Goal: Information Seeking & Learning: Learn about a topic

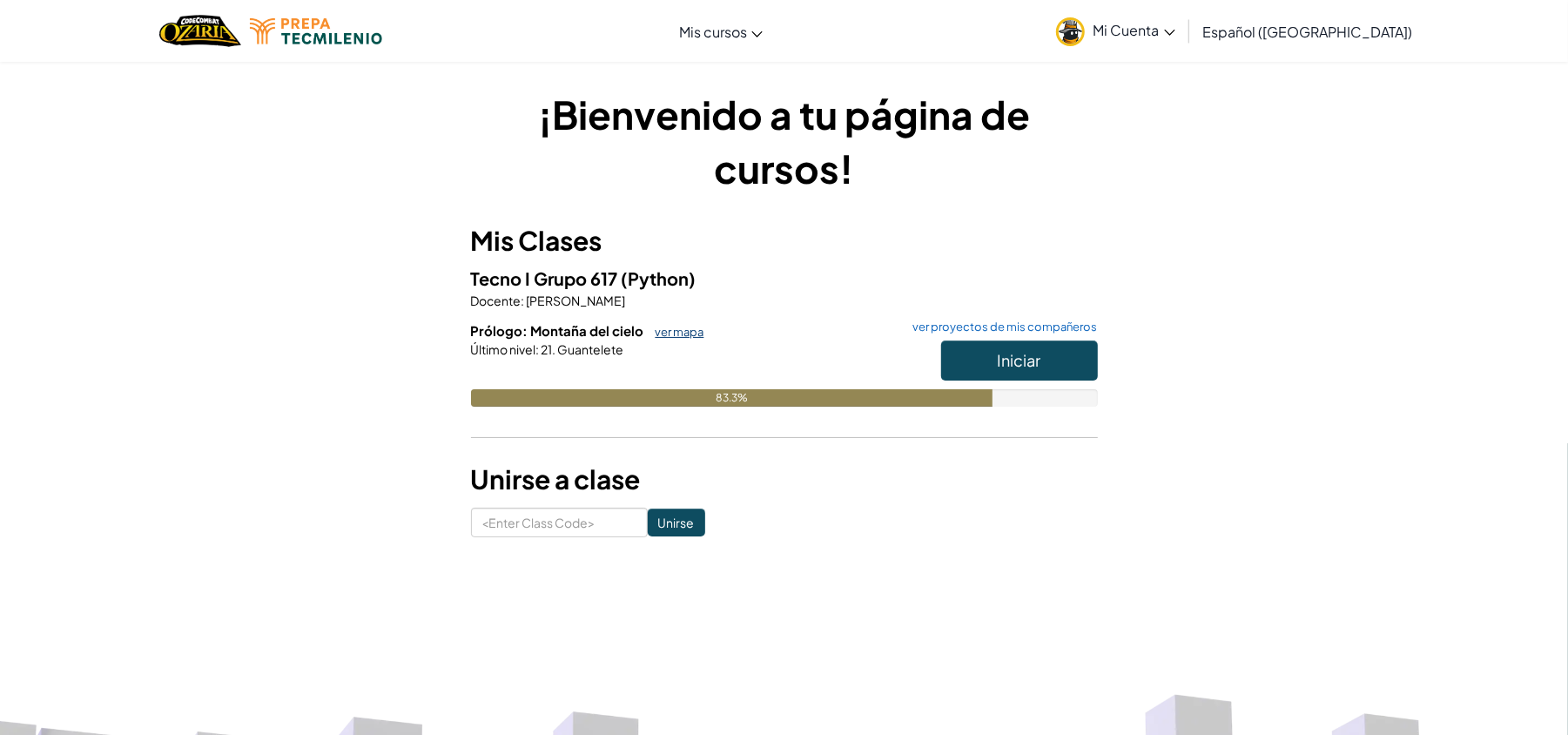
click at [670, 333] on link "ver mapa" at bounding box center [675, 332] width 57 height 14
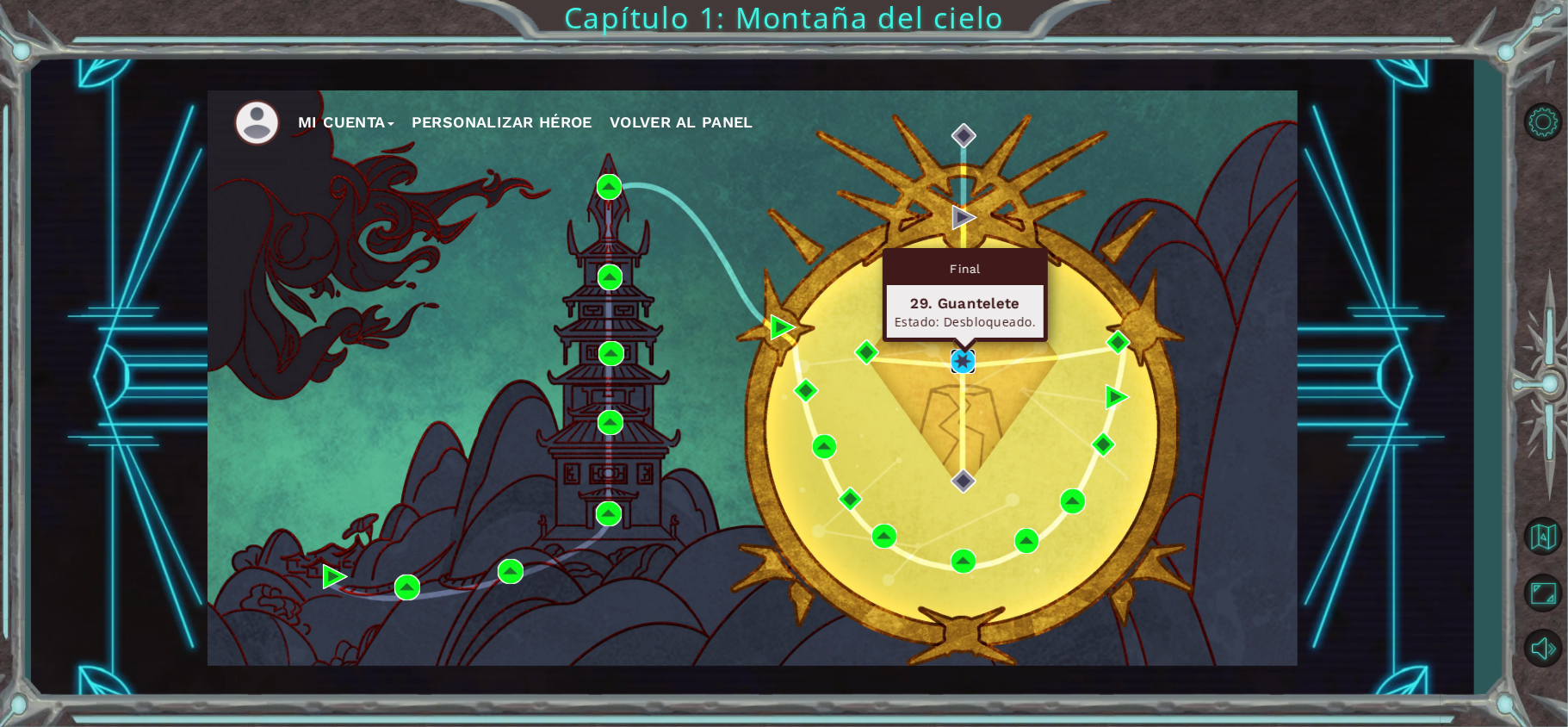
click at [952, 355] on img at bounding box center [963, 362] width 26 height 26
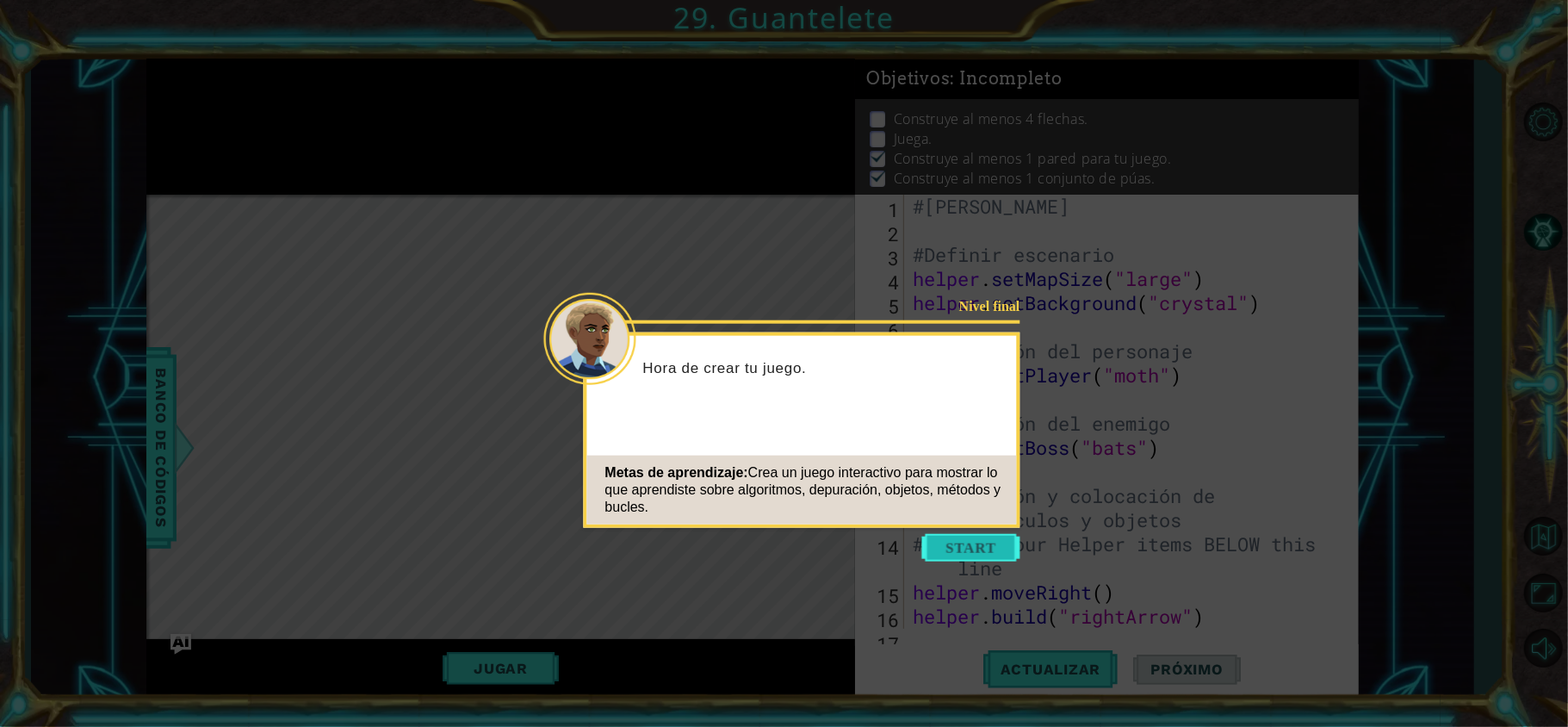
click at [957, 534] on button "Start" at bounding box center [971, 548] width 98 height 28
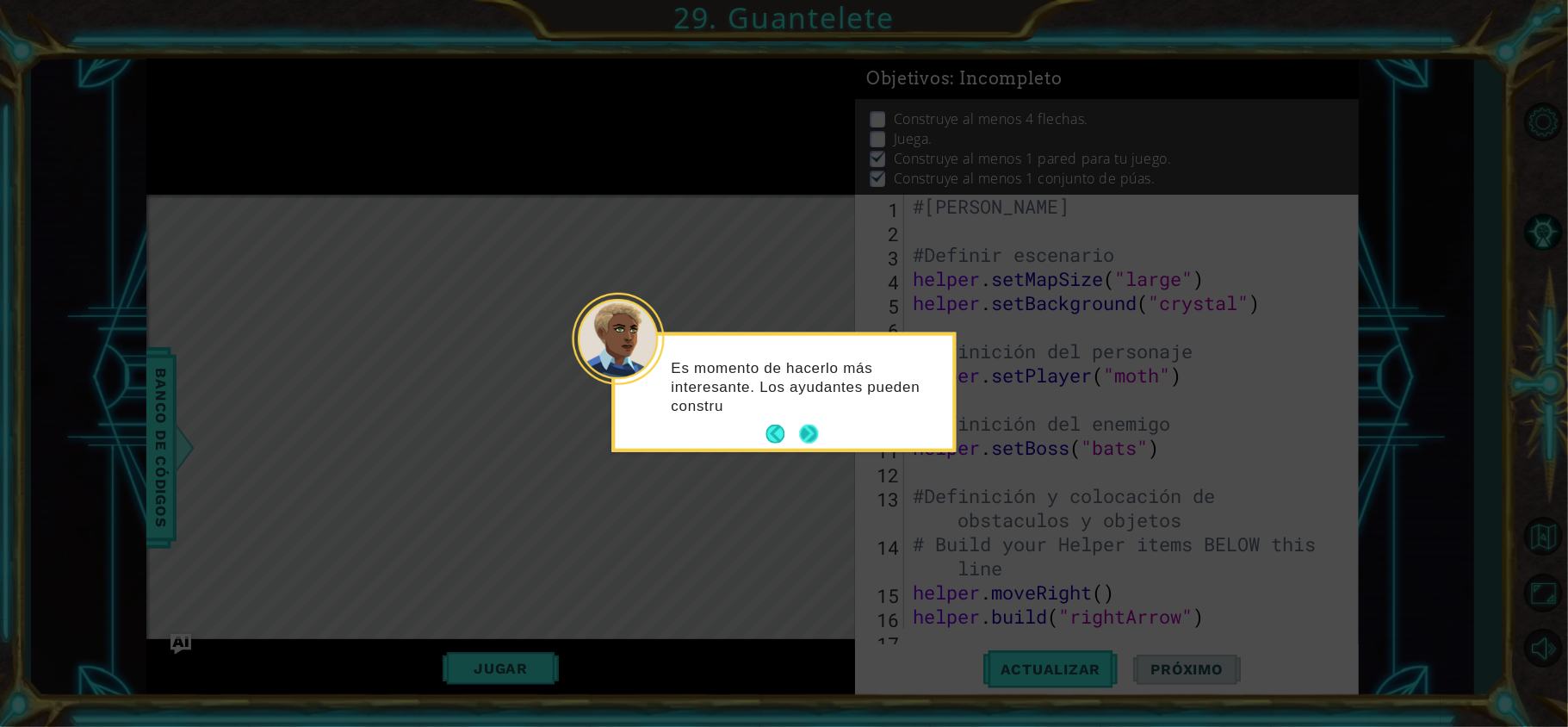
click at [813, 433] on button "Next" at bounding box center [808, 434] width 19 height 19
